Goal: Transaction & Acquisition: Purchase product/service

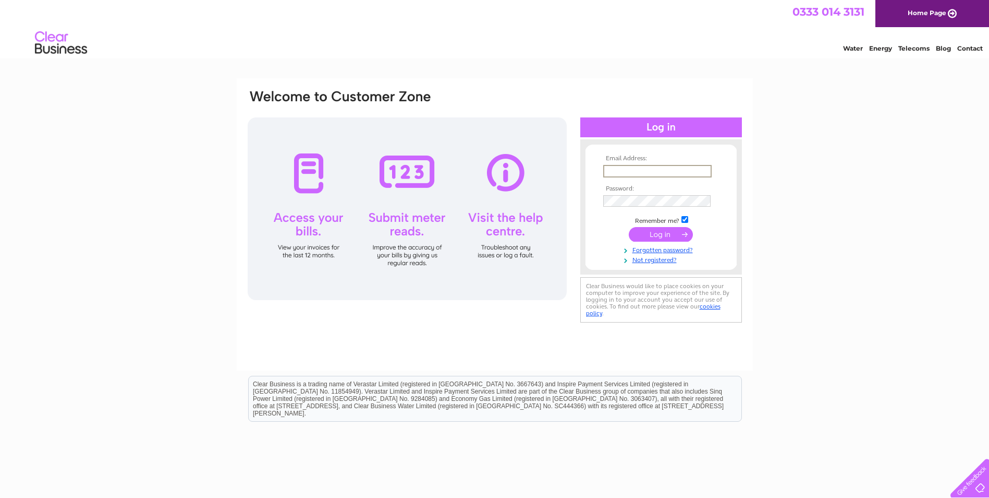
click at [629, 171] on input "text" at bounding box center [657, 171] width 108 height 13
type input "ifix121@outlook.com"
click at [681, 235] on input "submit" at bounding box center [661, 234] width 64 height 15
drag, startPoint x: 693, startPoint y: 220, endPoint x: 684, endPoint y: 220, distance: 9.4
click at [692, 220] on td "Remember me?" at bounding box center [661, 218] width 121 height 10
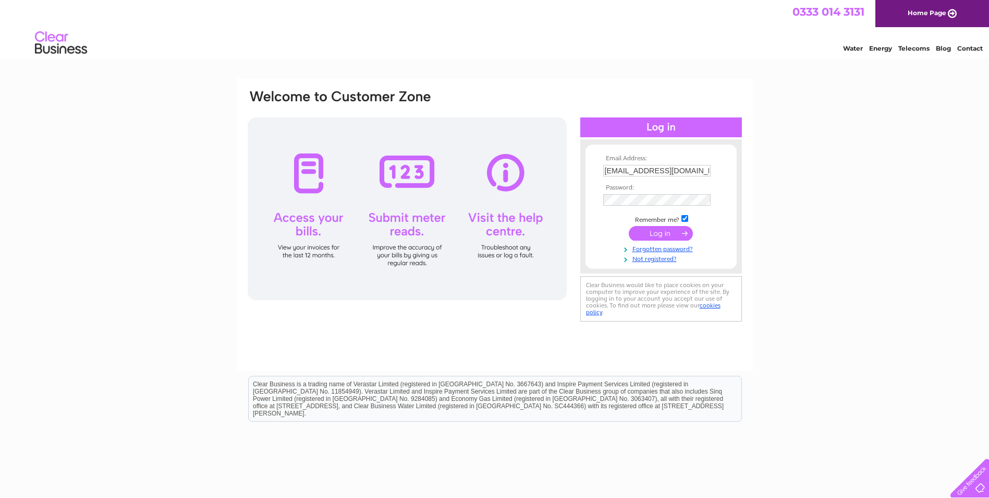
click at [684, 220] on input "checkbox" at bounding box center [685, 218] width 7 height 7
checkbox input "false"
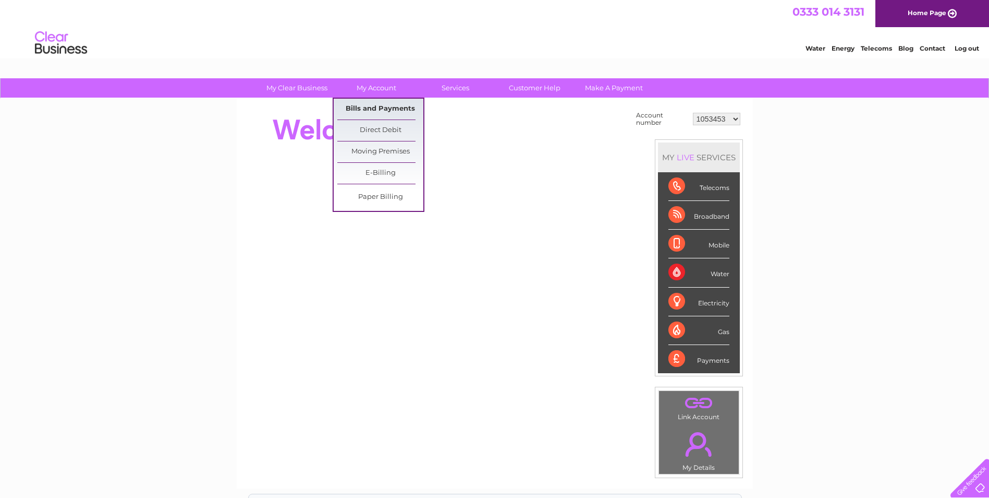
click at [378, 109] on link "Bills and Payments" at bounding box center [380, 109] width 86 height 21
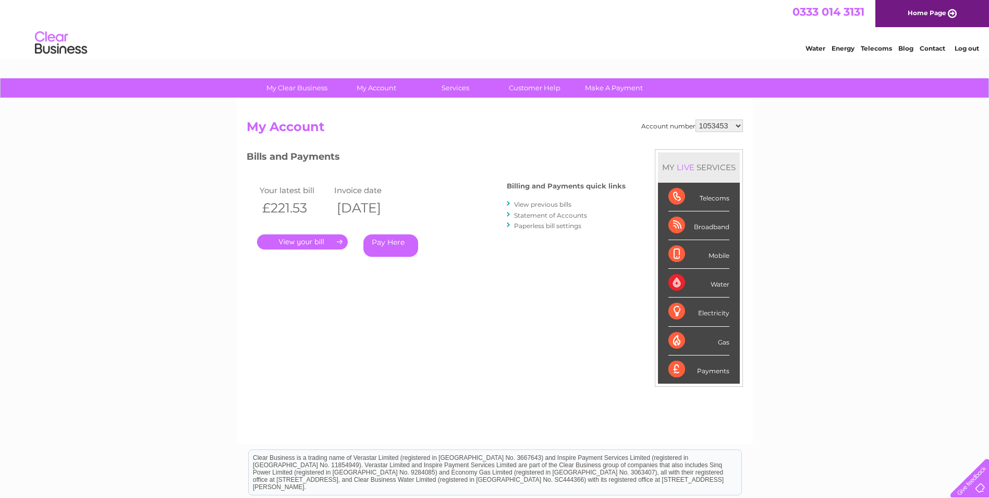
click at [718, 128] on select "1053453 30315914" at bounding box center [719, 125] width 47 height 13
select select "30315914"
click at [696, 119] on select "1053453 30315914" at bounding box center [719, 125] width 47 height 13
click at [539, 203] on link "View previous bills" at bounding box center [542, 204] width 57 height 8
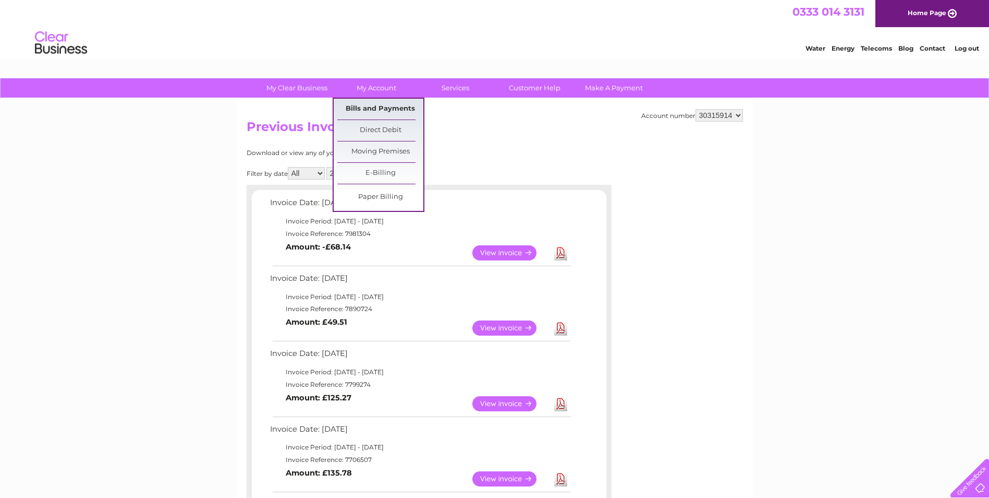
click at [375, 108] on link "Bills and Payments" at bounding box center [380, 109] width 86 height 21
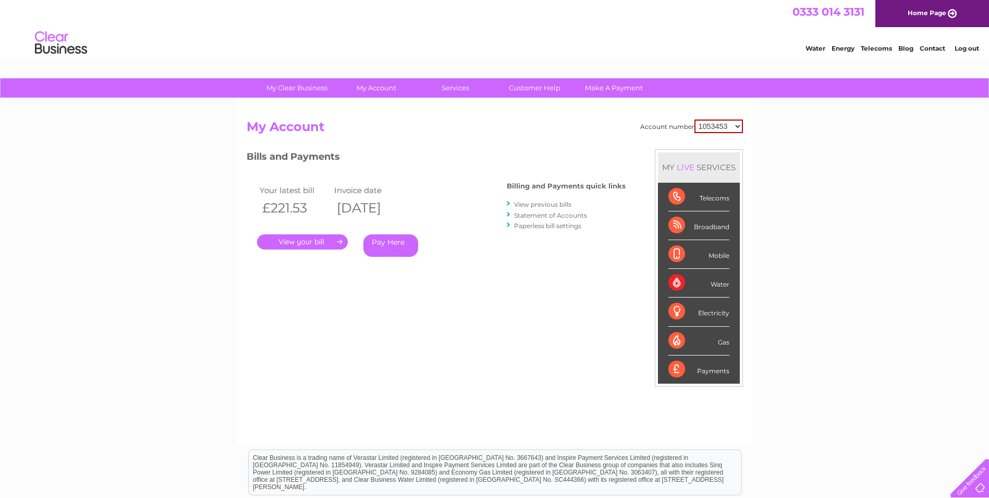
click at [703, 129] on select "1053453 30315914" at bounding box center [719, 126] width 49 height 14
select select "30315914"
click at [695, 119] on select "1053453 30315914" at bounding box center [719, 126] width 49 height 14
click at [373, 239] on link "Pay Here" at bounding box center [391, 245] width 55 height 22
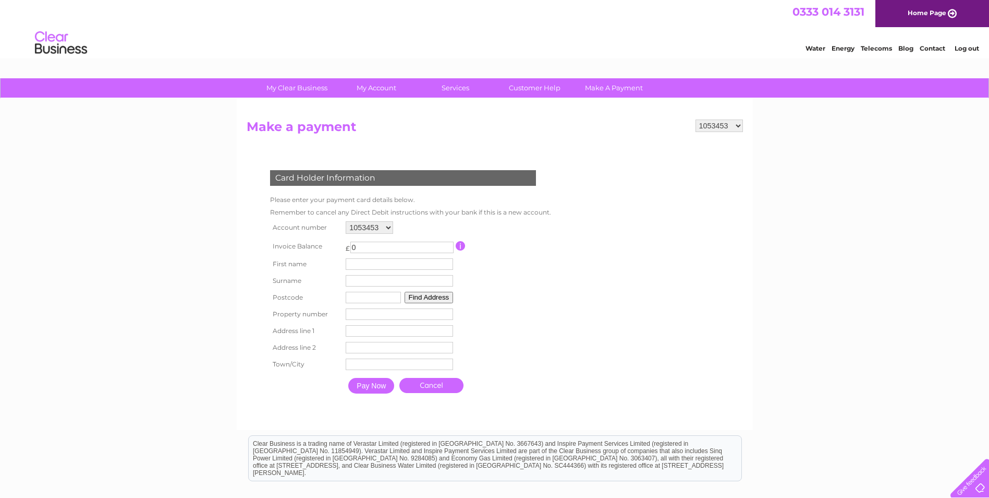
click at [713, 117] on div "1053453 30315914 Make a payment Card Holder Information Please enter your payme…" at bounding box center [495, 264] width 516 height 331
click at [713, 124] on select "1053453 30315914" at bounding box center [719, 125] width 47 height 13
select select "30315914"
click at [696, 119] on select "1053453 30315914" at bounding box center [719, 125] width 47 height 13
click at [425, 388] on link "Cancel" at bounding box center [432, 385] width 64 height 15
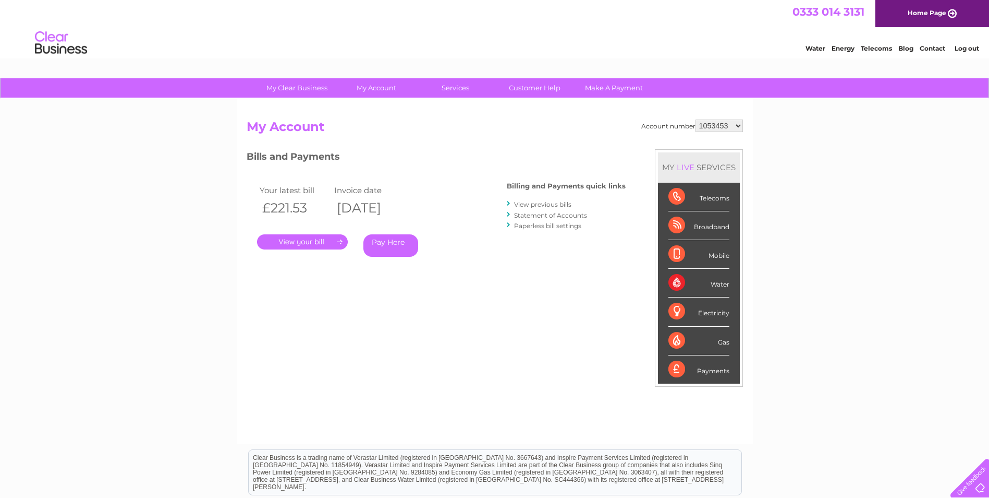
click at [718, 122] on select "1053453 30315914" at bounding box center [719, 125] width 47 height 13
select select "30315914"
click at [696, 119] on select "1053453 30315914" at bounding box center [719, 125] width 47 height 13
click at [803, 137] on div "My Clear Business Login Details My Details My Preferences Link Account My Accou…" at bounding box center [494, 350] width 989 height 544
click at [741, 124] on select "1053453 30315914" at bounding box center [719, 125] width 47 height 13
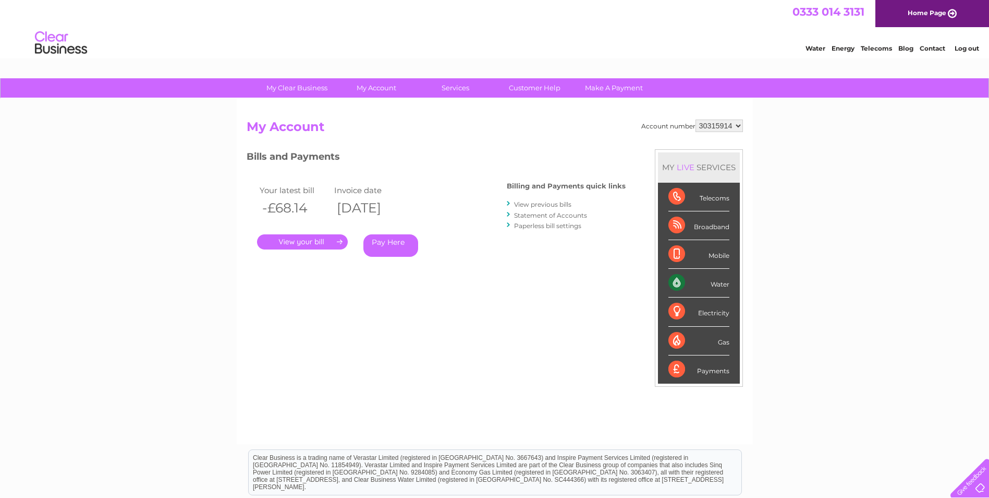
click at [741, 124] on select "1053453 30315914" at bounding box center [719, 125] width 47 height 13
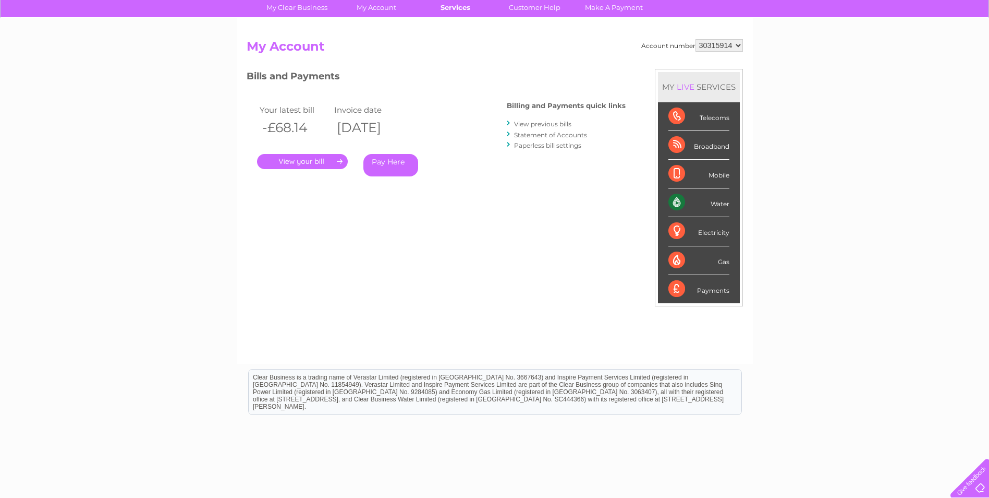
scroll to position [28, 0]
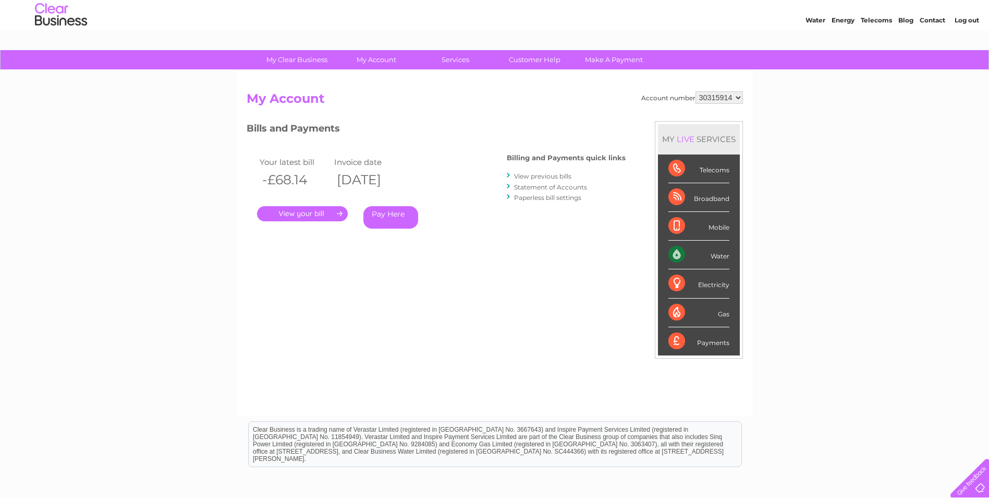
click at [376, 210] on link "Pay Here" at bounding box center [391, 217] width 55 height 22
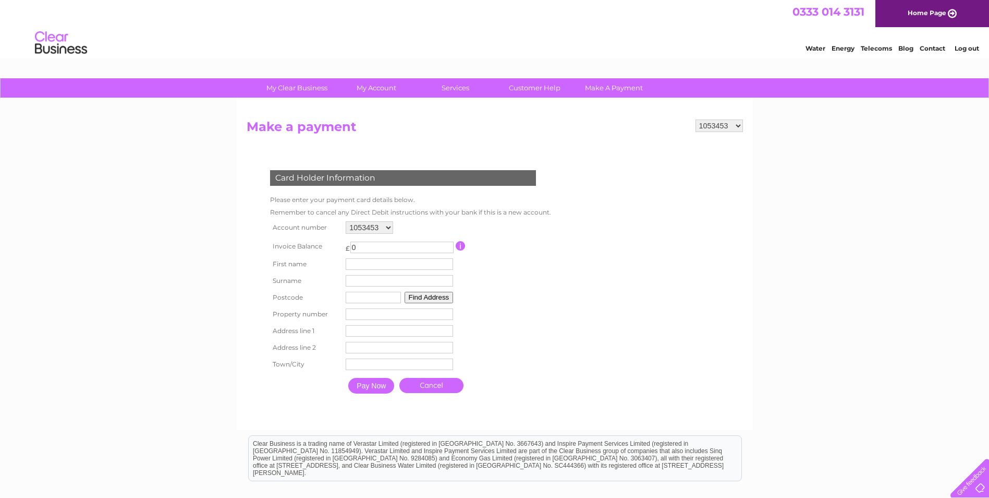
click at [385, 232] on select "1053453 30315914" at bounding box center [369, 227] width 47 height 13
select select "30315914"
click at [346, 221] on select "1053453 30315914" at bounding box center [369, 227] width 47 height 13
click at [439, 390] on link "Cancel" at bounding box center [432, 385] width 64 height 15
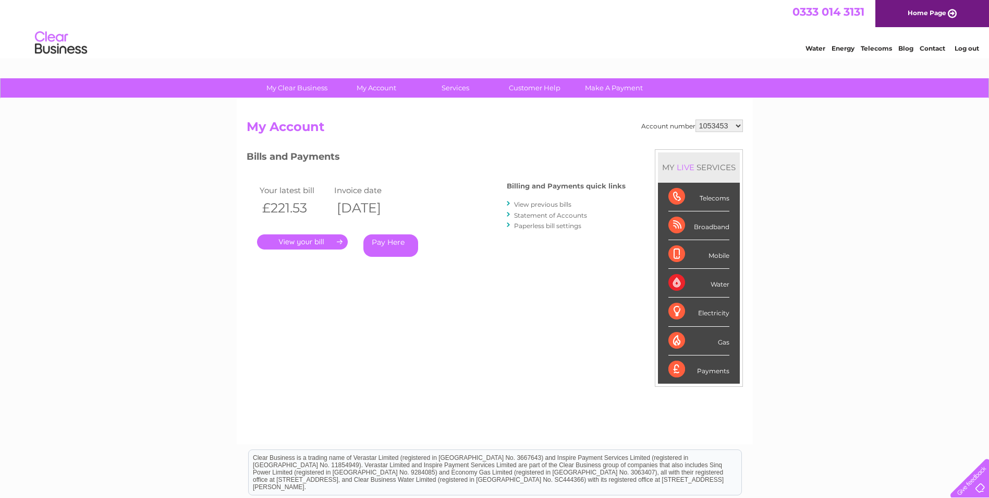
click at [725, 118] on div "Account number 1053453 30315914 My Account MY LIVE SERVICES Telecoms Broadband …" at bounding box center [495, 271] width 516 height 345
click at [724, 123] on select "1053453 30315914" at bounding box center [719, 125] width 47 height 13
select select "30315914"
click at [696, 119] on select "1053453 30315914" at bounding box center [719, 125] width 47 height 13
click at [162, 291] on div "My Clear Business Login Details My Details My Preferences Link Account My Accou…" at bounding box center [494, 350] width 989 height 544
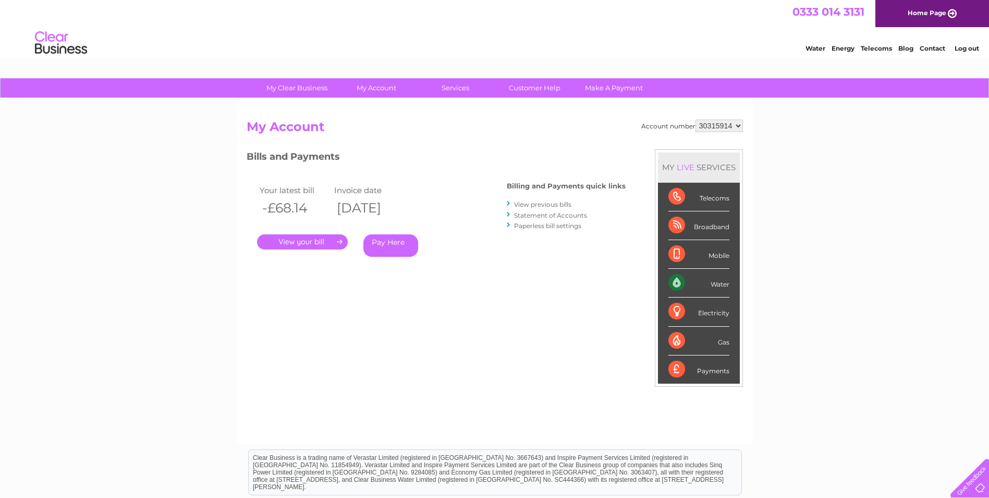
click at [544, 203] on link "View previous bills" at bounding box center [542, 204] width 57 height 8
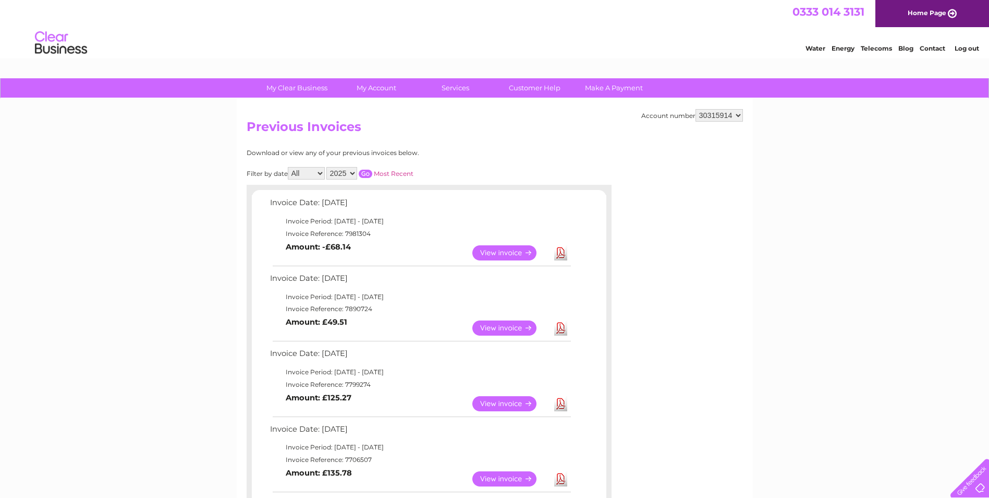
click at [228, 296] on div "My Clear Business Login Details My Details My Preferences Link Account My Accou…" at bounding box center [494, 476] width 989 height 796
drag, startPoint x: 358, startPoint y: 245, endPoint x: 295, endPoint y: 248, distance: 63.2
click at [295, 248] on td "View Download Amount: -£68.14" at bounding box center [420, 253] width 305 height 26
drag, startPoint x: 295, startPoint y: 248, endPoint x: 386, endPoint y: 249, distance: 91.8
click at [386, 249] on td "View Download Amount: -£68.14" at bounding box center [420, 253] width 305 height 26
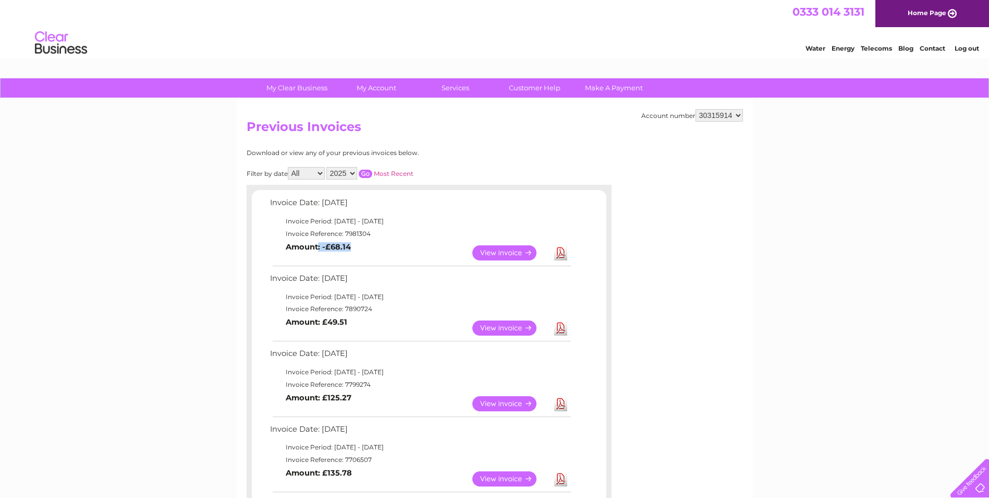
drag, startPoint x: 349, startPoint y: 244, endPoint x: 319, endPoint y: 244, distance: 30.3
click at [319, 244] on b "Amount: -£68.14" at bounding box center [318, 246] width 65 height 9
drag, startPoint x: 319, startPoint y: 244, endPoint x: 338, endPoint y: 243, distance: 19.3
click at [338, 243] on b "Amount: -£68.14" at bounding box center [318, 246] width 65 height 9
drag, startPoint x: 331, startPoint y: 205, endPoint x: 436, endPoint y: 205, distance: 105.4
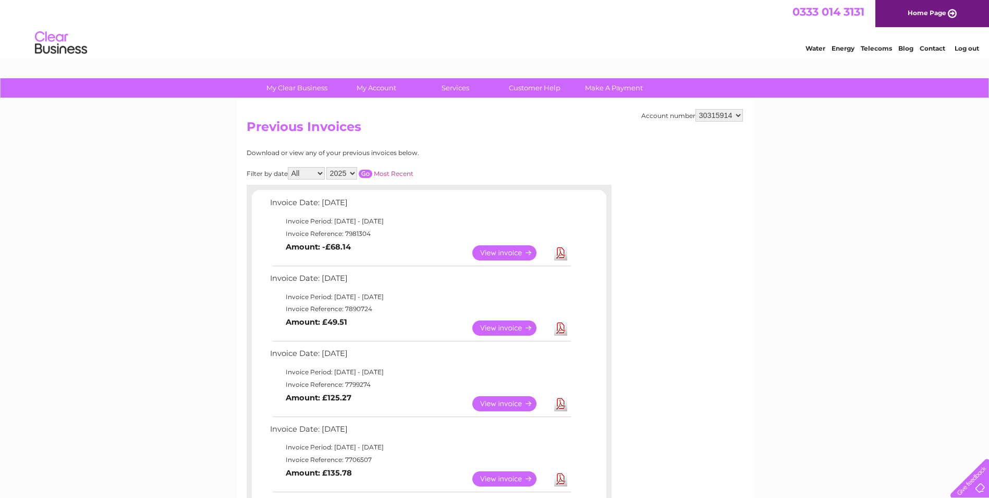
click at [436, 205] on td "Invoice Date: 04 August 2025" at bounding box center [420, 205] width 305 height 19
drag, startPoint x: 436, startPoint y: 205, endPoint x: 390, endPoint y: 212, distance: 47.0
click at [390, 212] on td "Invoice Date: 04 August 2025" at bounding box center [420, 205] width 305 height 19
click at [509, 249] on link "View" at bounding box center [511, 252] width 77 height 15
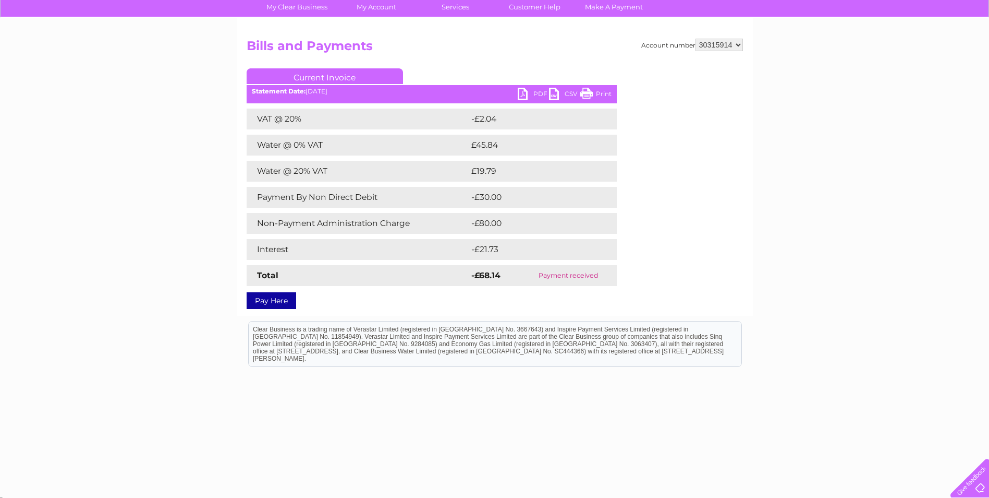
scroll to position [84, 0]
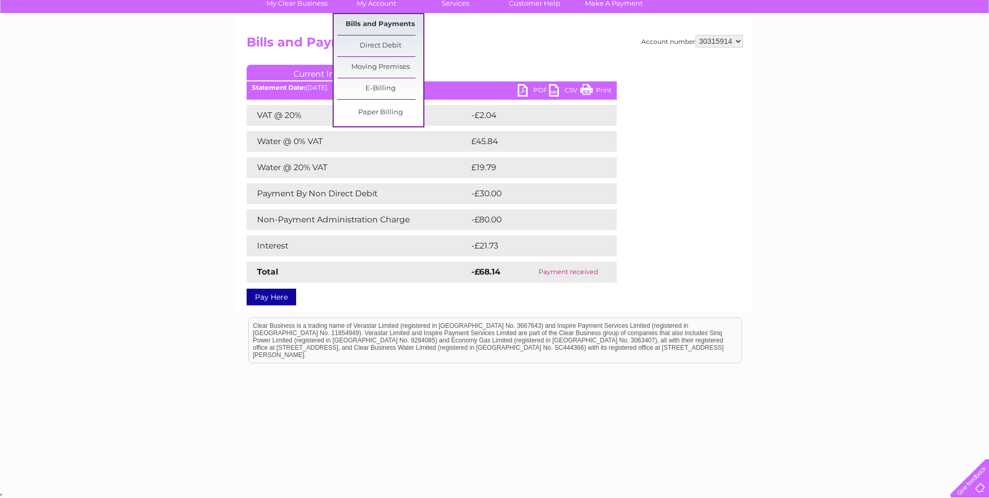
click at [383, 22] on link "Bills and Payments" at bounding box center [380, 24] width 86 height 21
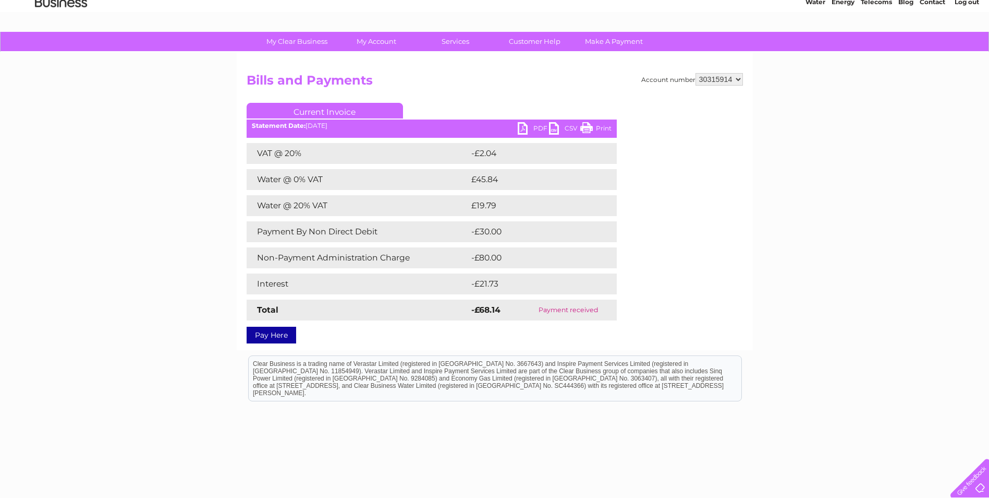
scroll to position [0, 0]
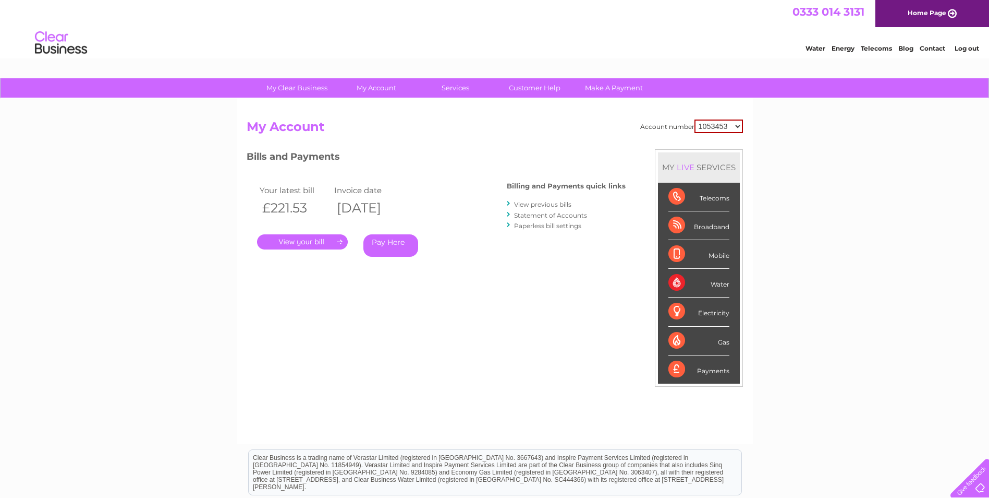
click at [722, 128] on select "1053453 30315914" at bounding box center [719, 126] width 49 height 14
select select "30315914"
click at [695, 119] on select "1053453 30315914" at bounding box center [719, 126] width 49 height 14
click at [278, 241] on link "." at bounding box center [302, 241] width 91 height 15
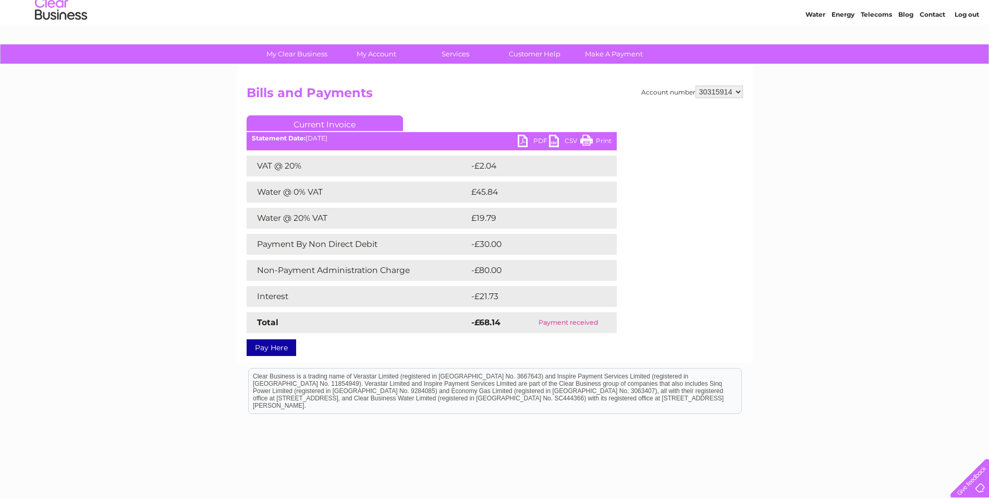
scroll to position [52, 0]
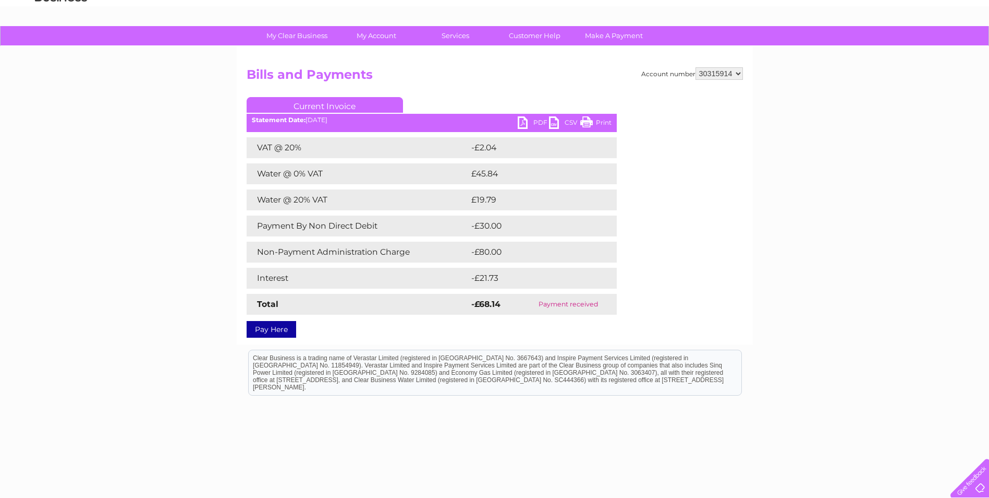
click at [527, 116] on ul "Current Invoice" at bounding box center [432, 106] width 370 height 19
click at [544, 120] on link "PDF" at bounding box center [533, 123] width 31 height 15
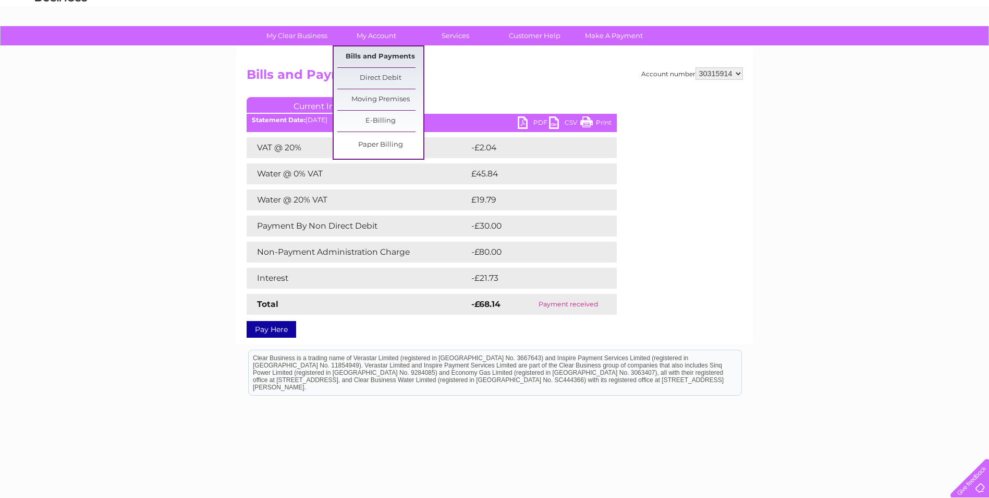
click at [374, 54] on link "Bills and Payments" at bounding box center [380, 56] width 86 height 21
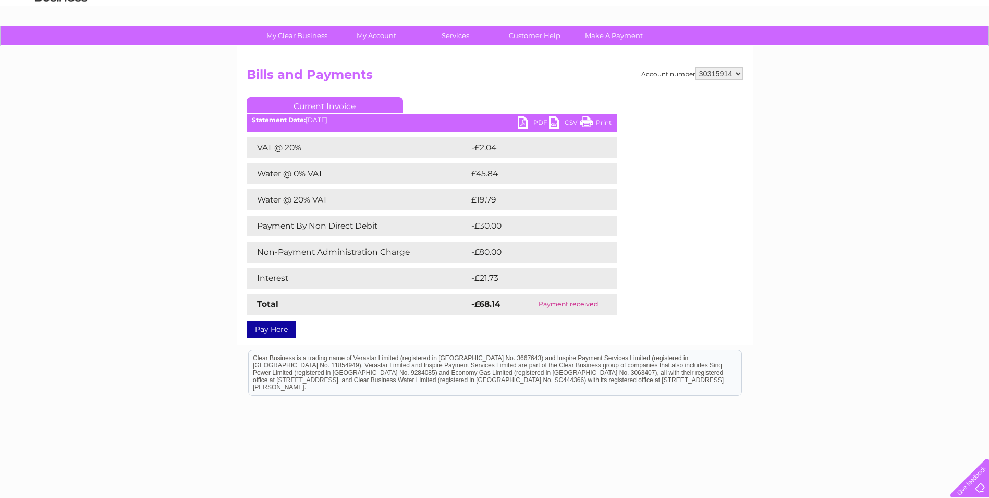
click at [708, 75] on select "1053453 30315914" at bounding box center [719, 73] width 47 height 13
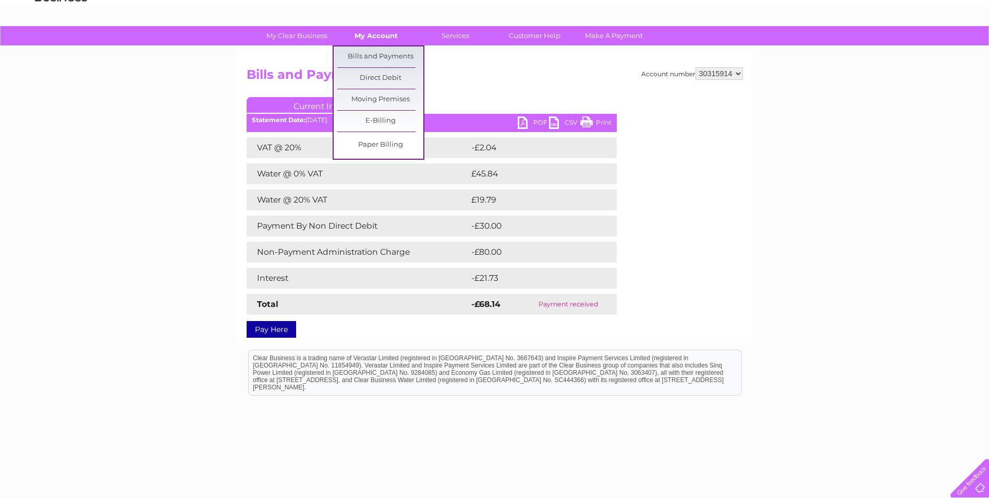
click at [380, 35] on link "My Account" at bounding box center [376, 35] width 86 height 19
click at [381, 52] on link "Bills and Payments" at bounding box center [380, 56] width 86 height 21
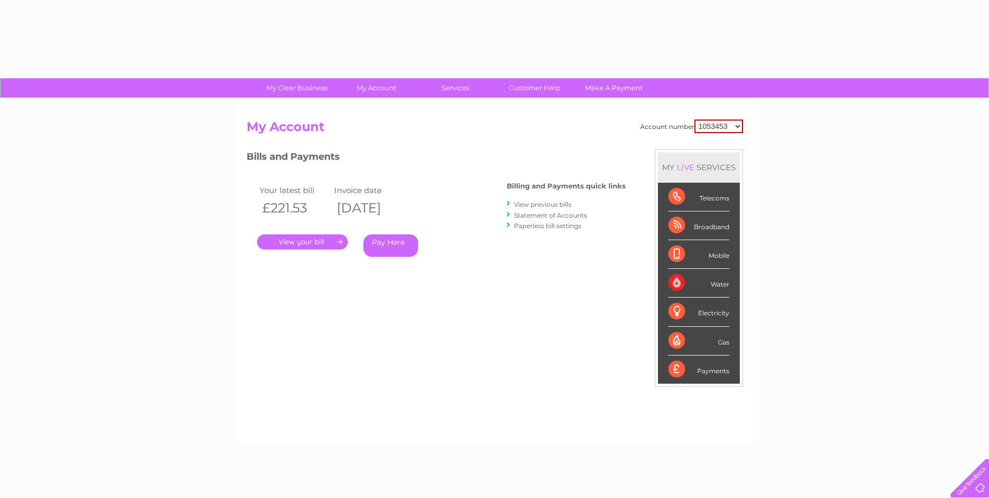
click at [706, 123] on select "1053453 30315914" at bounding box center [719, 126] width 49 height 14
select select "30315914"
click at [695, 119] on select "1053453 30315914" at bounding box center [719, 126] width 49 height 14
click at [561, 203] on link "View previous bills" at bounding box center [542, 204] width 57 height 8
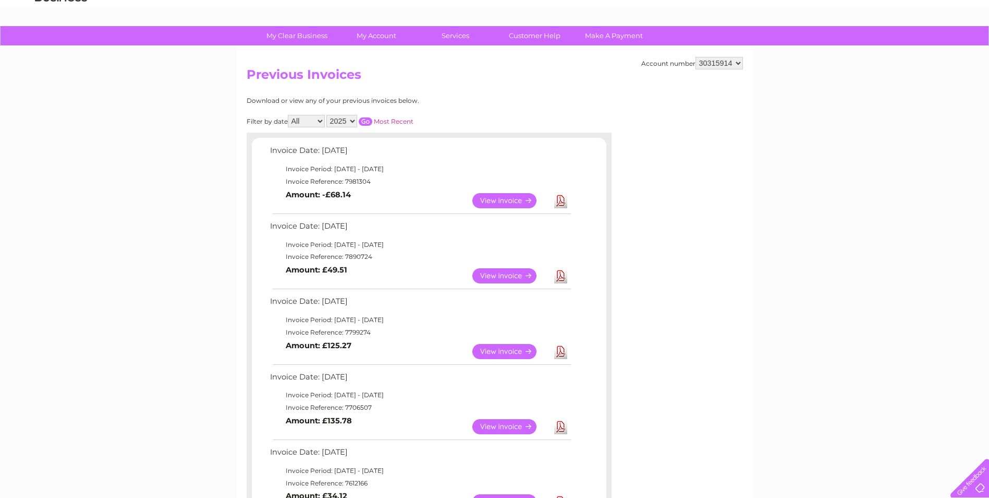
scroll to position [104, 0]
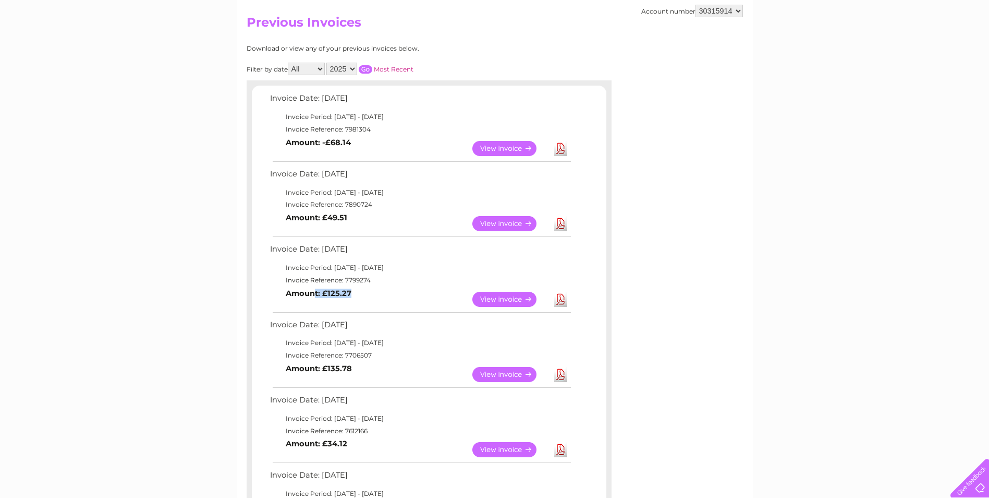
drag, startPoint x: 316, startPoint y: 293, endPoint x: 366, endPoint y: 294, distance: 49.6
click at [366, 294] on td "View Download Amount: £125.27" at bounding box center [420, 299] width 305 height 26
drag, startPoint x: 323, startPoint y: 220, endPoint x: 348, endPoint y: 218, distance: 24.6
click at [348, 218] on td "View Download Amount: £49.51" at bounding box center [420, 224] width 305 height 26
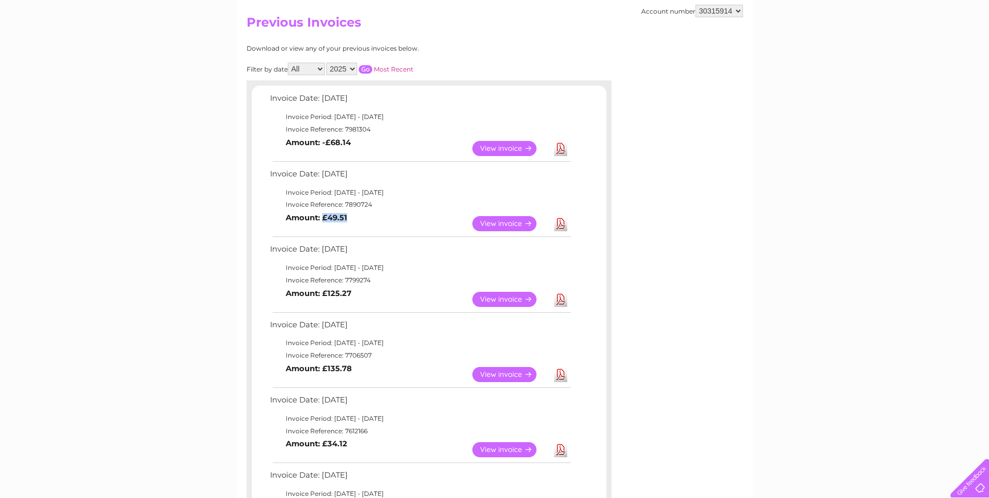
click at [350, 218] on td "View Download Amount: £49.51" at bounding box center [420, 224] width 305 height 26
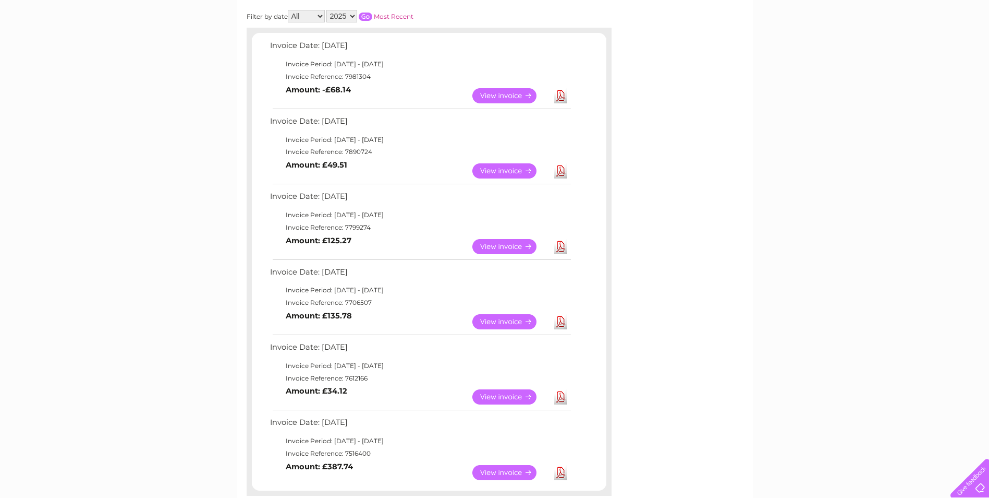
scroll to position [156, 0]
click at [564, 244] on link "Download" at bounding box center [560, 246] width 13 height 15
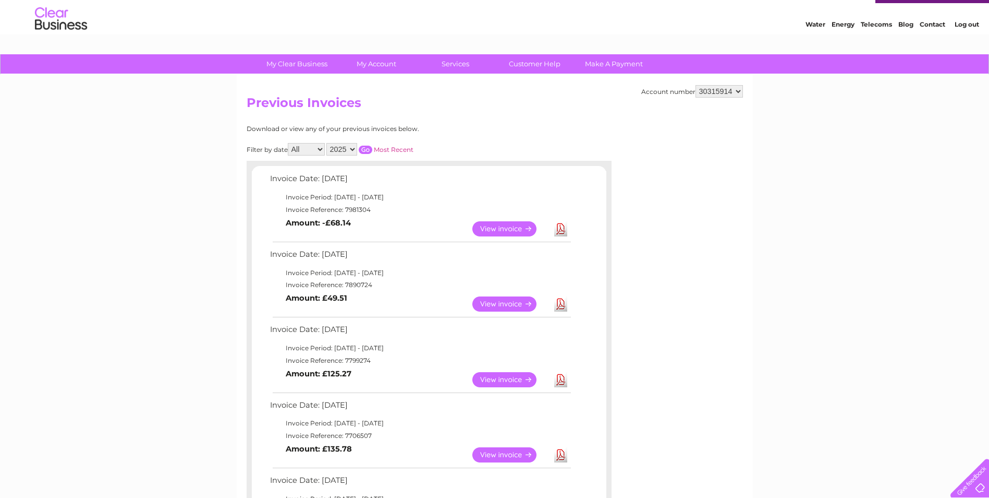
scroll to position [0, 0]
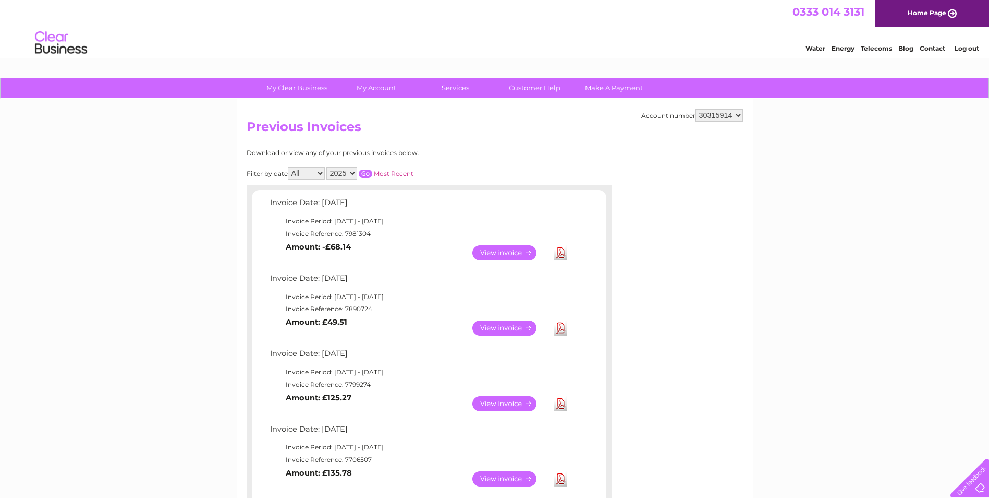
click at [564, 330] on link "Download" at bounding box center [560, 327] width 13 height 15
click at [500, 250] on link "View" at bounding box center [511, 252] width 77 height 15
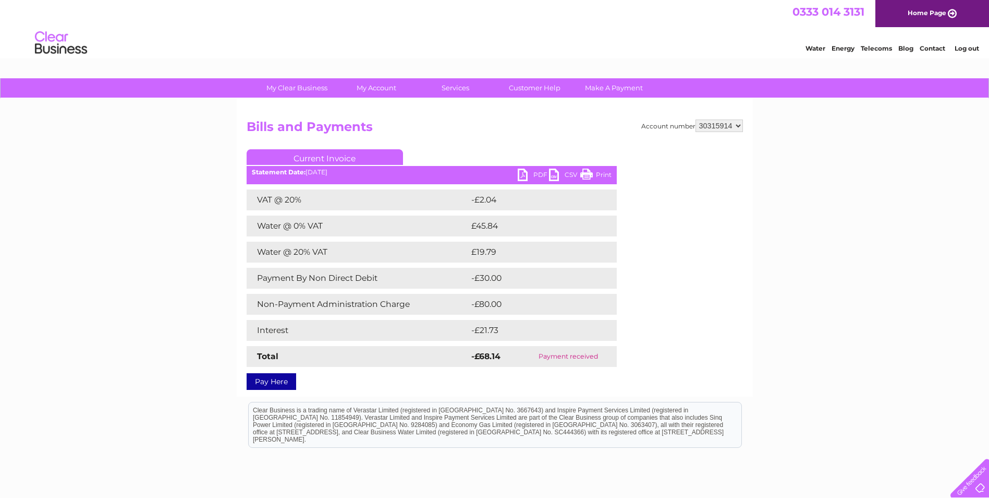
click at [537, 299] on td "-£80.00" at bounding box center [533, 304] width 129 height 21
click at [488, 275] on td "-£30.00" at bounding box center [533, 278] width 129 height 21
click at [253, 380] on link "Pay Here" at bounding box center [272, 381] width 50 height 17
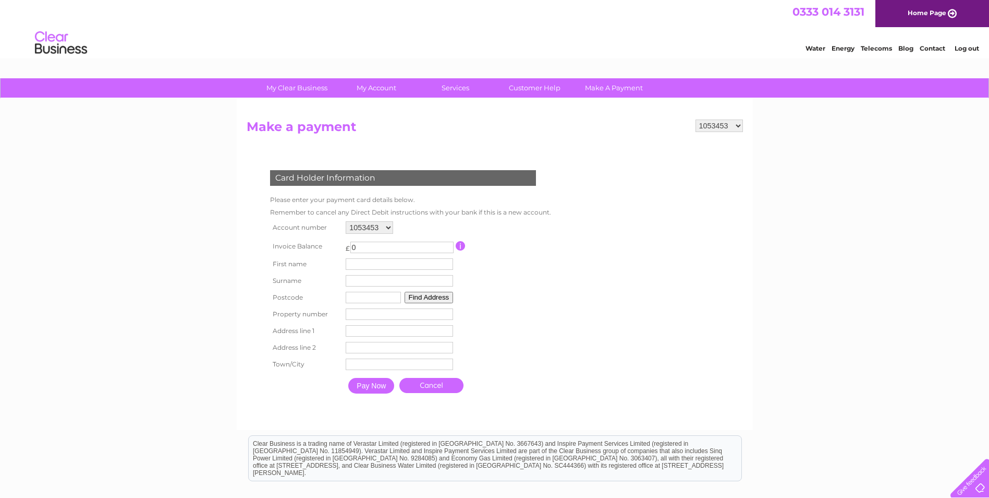
click at [359, 224] on select "1053453 30315914" at bounding box center [369, 227] width 47 height 13
select select "30315914"
click at [346, 221] on select "1053453 30315914" at bounding box center [369, 227] width 47 height 13
click at [524, 219] on table "Account number 1053453 30315914 Invoice Balance £ 0 First name Surname" at bounding box center [409, 309] width 282 height 180
click at [366, 263] on input "text" at bounding box center [399, 263] width 107 height 11
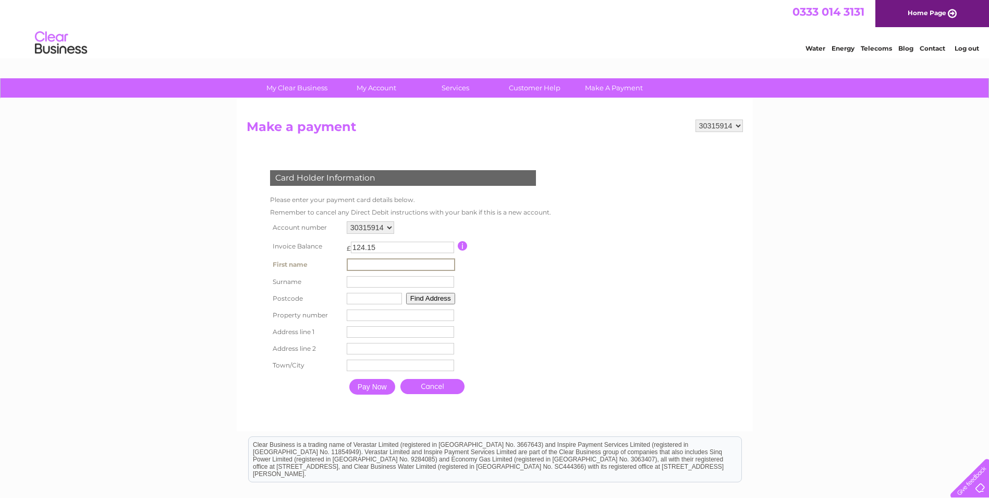
scroll to position [52, 0]
